Goal: Task Accomplishment & Management: Manage account settings

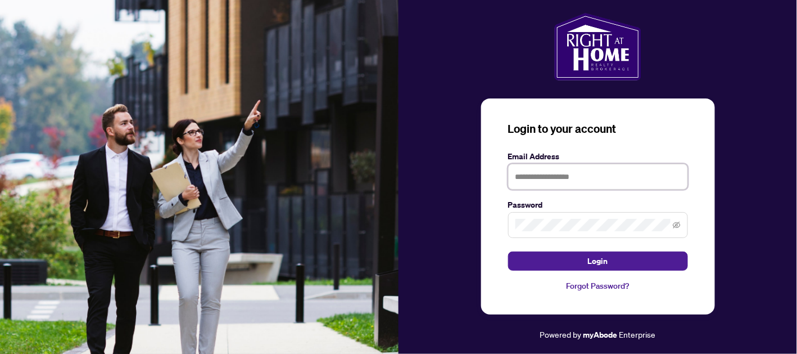
type input "**********"
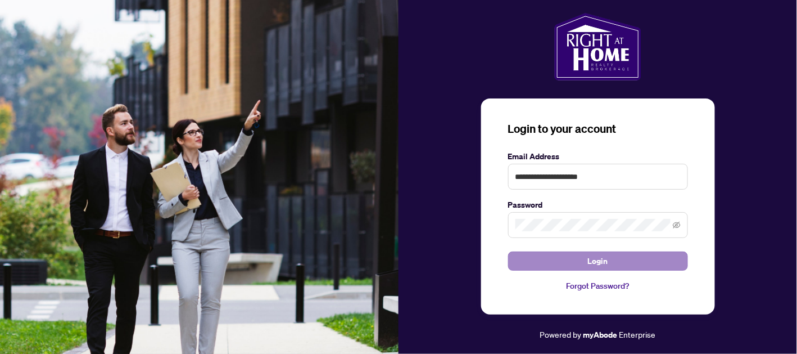
click at [617, 264] on button "Login" at bounding box center [598, 260] width 180 height 19
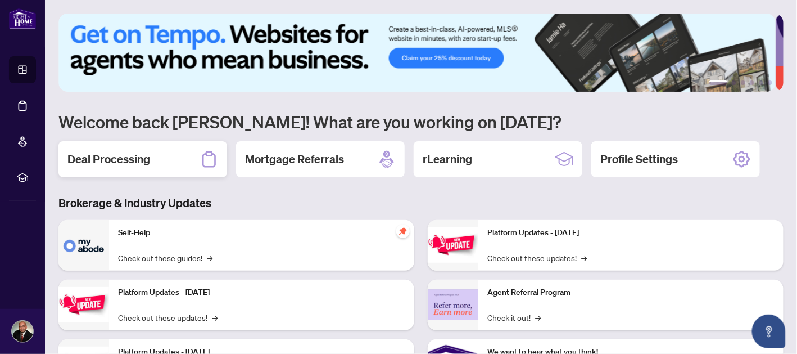
click at [174, 158] on div "Deal Processing" at bounding box center [142, 159] width 169 height 36
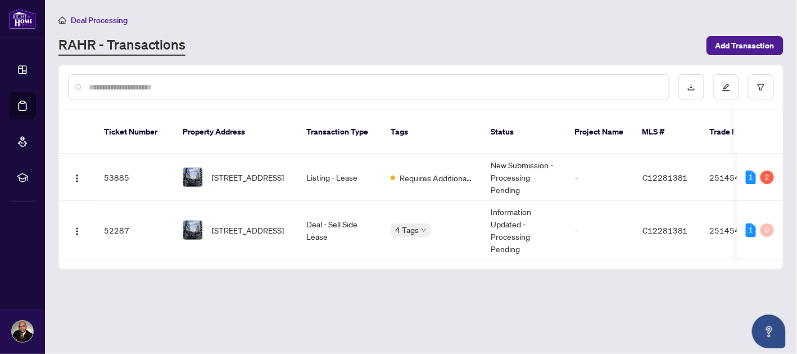
click at [433, 171] on span "Requires Additional Docs" at bounding box center [436, 177] width 73 height 12
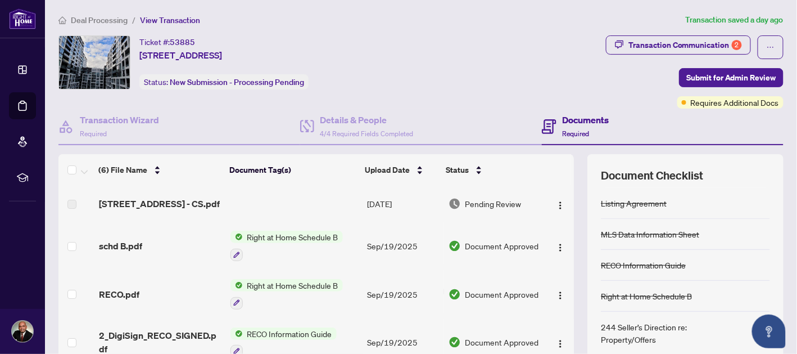
click at [210, 210] on td "[STREET_ADDRESS] - CS.pdf" at bounding box center [160, 204] width 132 height 36
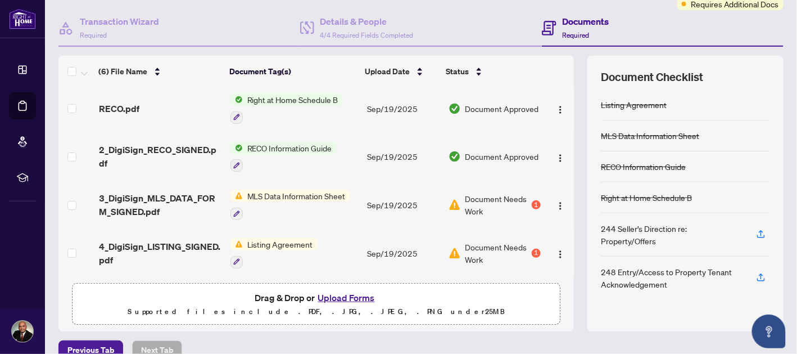
scroll to position [115, 0]
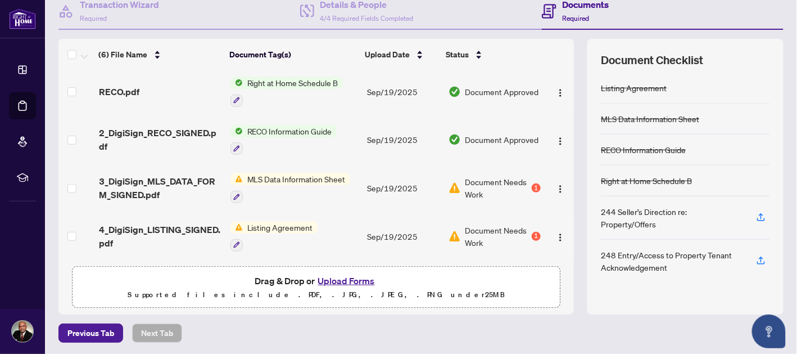
click at [514, 186] on span "Document Needs Work" at bounding box center [497, 187] width 65 height 25
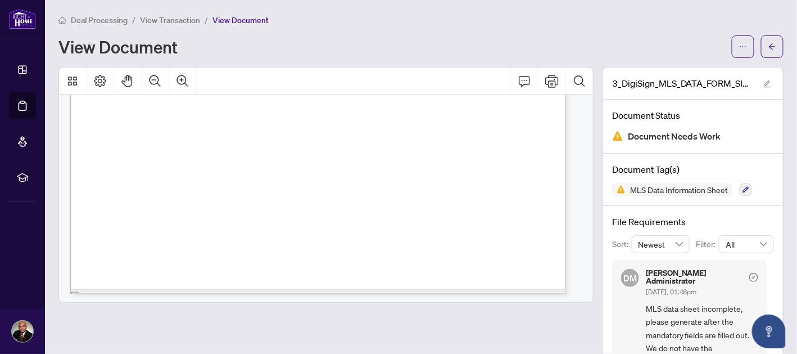
scroll to position [456, 0]
click at [761, 41] on button "button" at bounding box center [772, 46] width 22 height 22
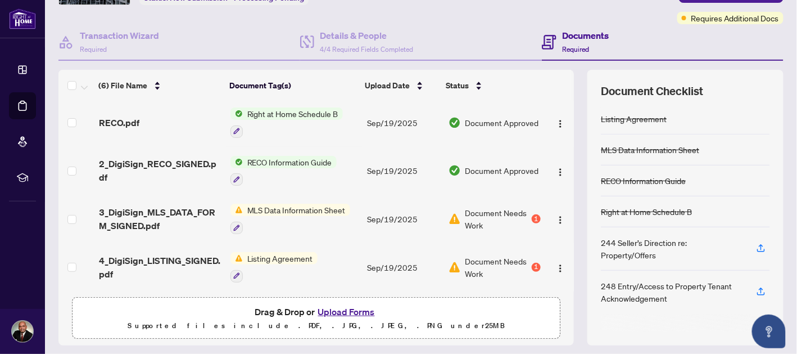
scroll to position [115, 0]
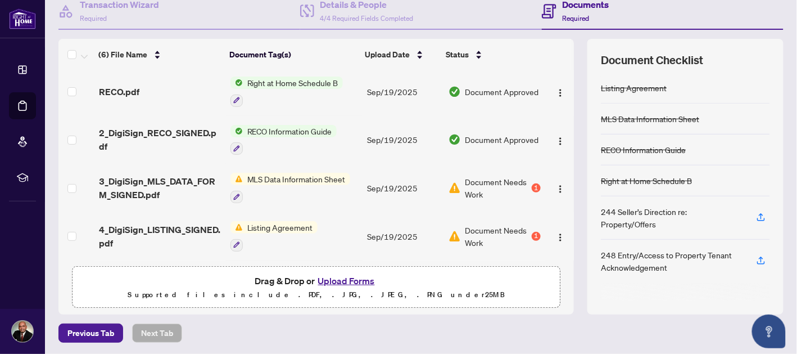
click at [532, 232] on div "1" at bounding box center [536, 236] width 9 height 9
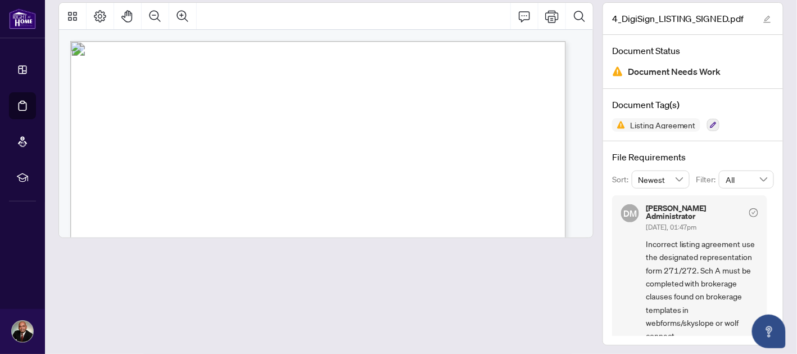
scroll to position [67, 0]
